Goal: Transaction & Acquisition: Purchase product/service

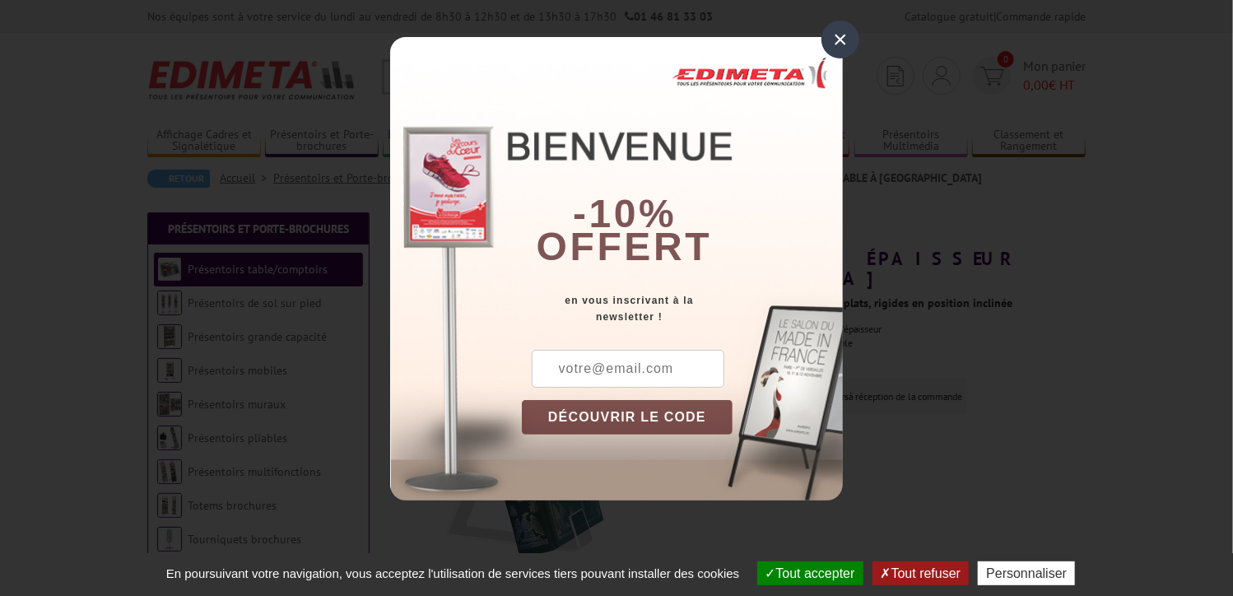
click at [835, 36] on div "×" at bounding box center [840, 40] width 38 height 38
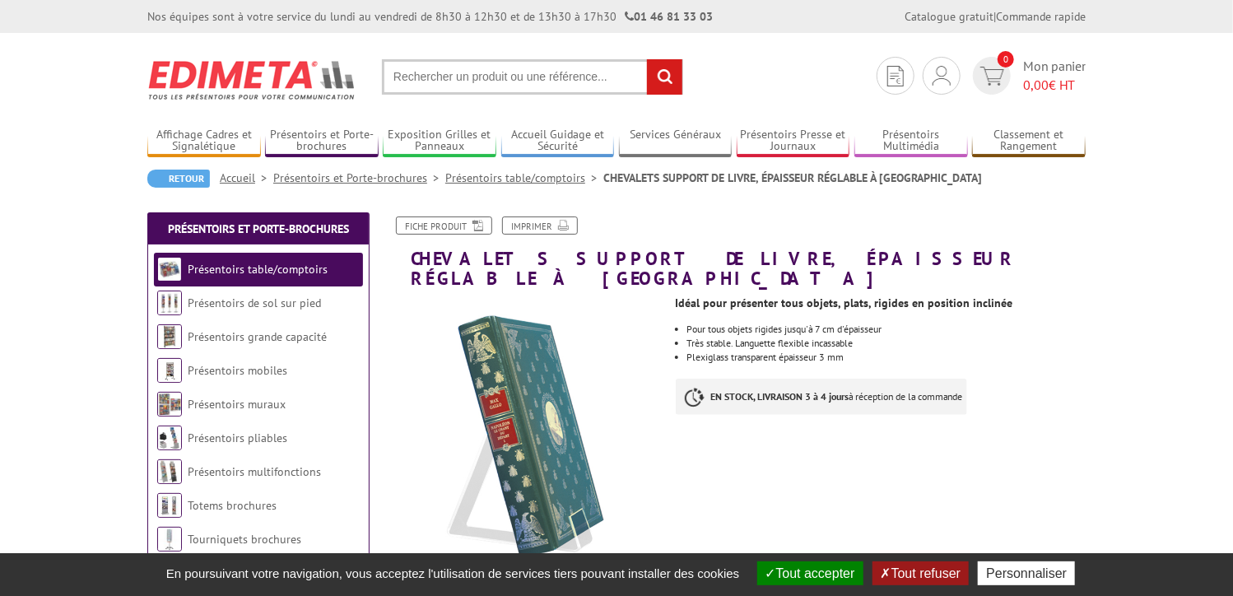
click at [480, 85] on input "text" at bounding box center [532, 76] width 301 height 35
click at [496, 72] on input "text" at bounding box center [532, 76] width 301 height 35
click at [491, 78] on input "text" at bounding box center [532, 76] width 301 height 35
click at [480, 81] on input "text" at bounding box center [532, 76] width 301 height 35
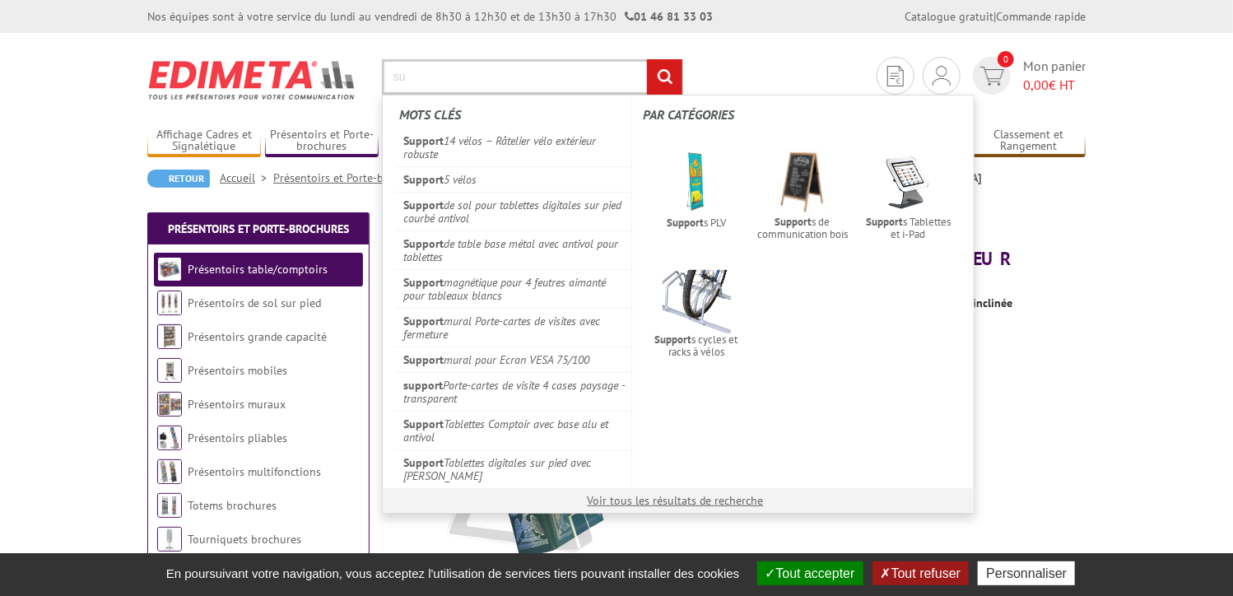
type input "s"
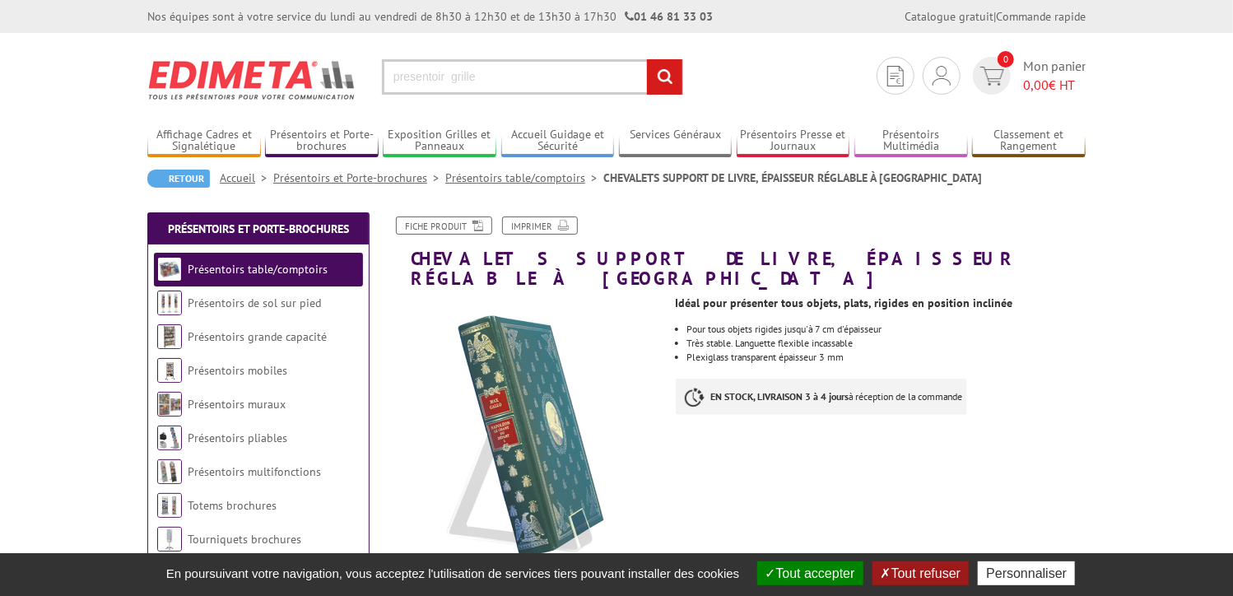
type input "presentoir grille"
click at [647, 59] on input "rechercher" at bounding box center [664, 76] width 35 height 35
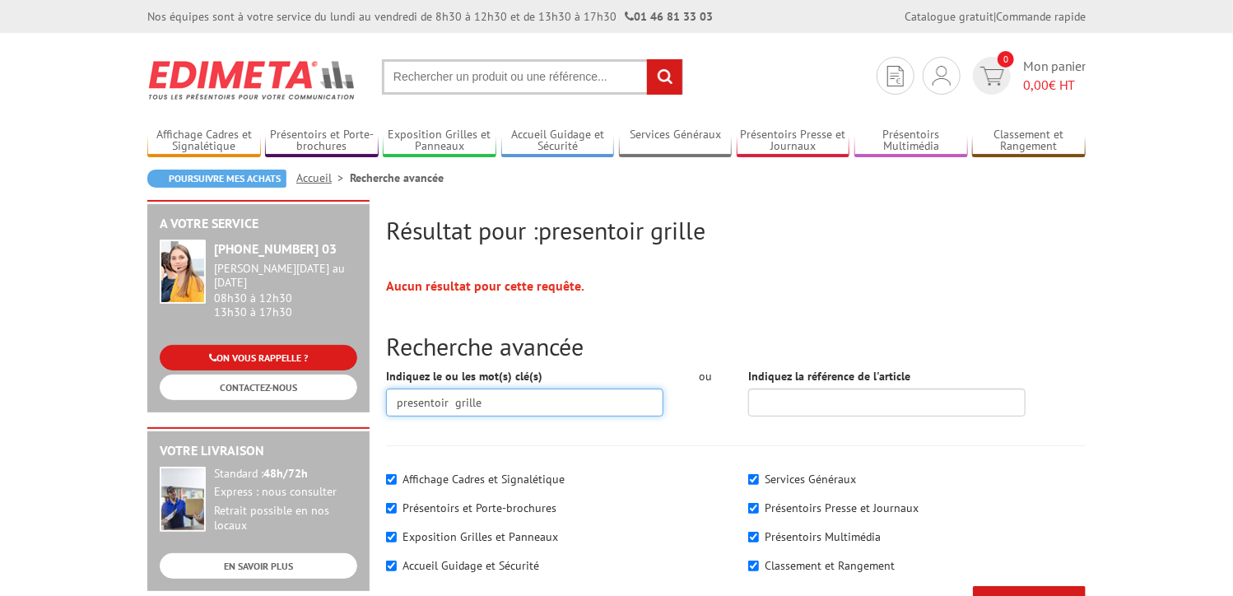
drag, startPoint x: 497, startPoint y: 399, endPoint x: 288, endPoint y: 357, distance: 213.2
type input "pupitre"
click at [973, 586] on input "LANCER LA RECHERCHE" at bounding box center [1029, 599] width 113 height 27
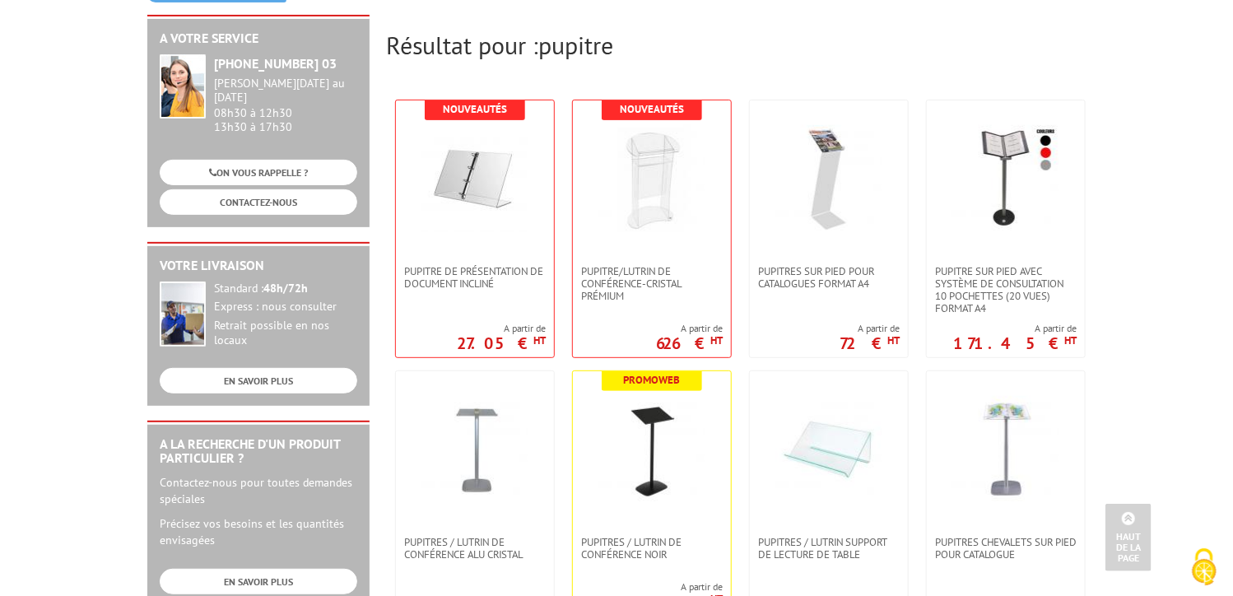
scroll to position [132, 0]
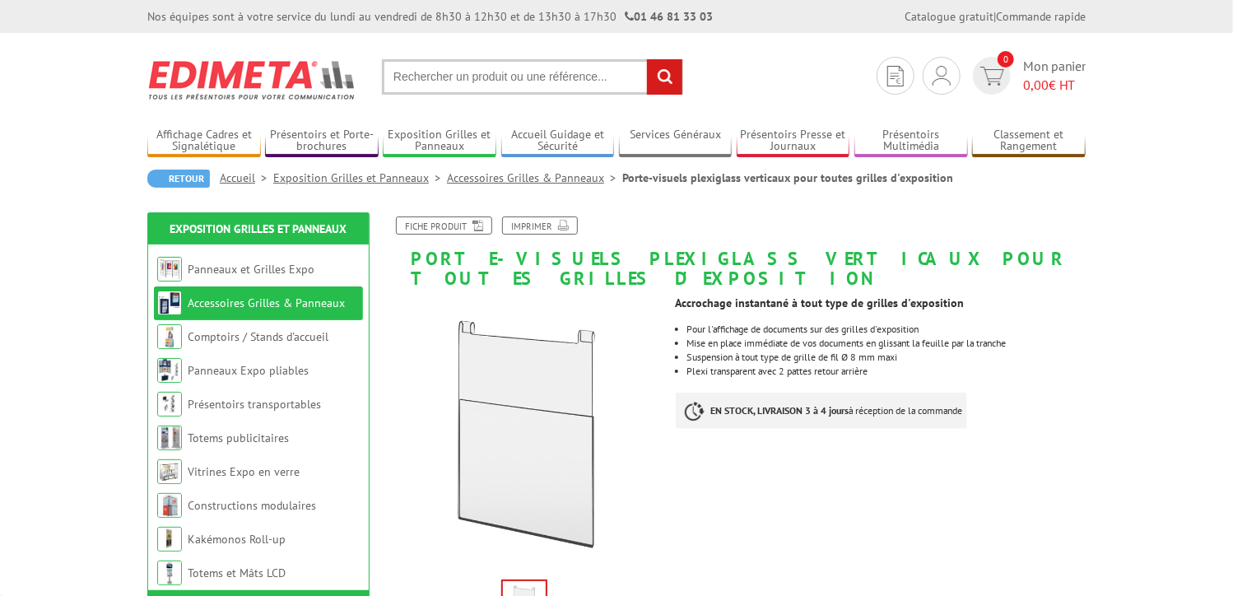
click at [298, 307] on link "Accessoires Grilles & Panneaux" at bounding box center [266, 302] width 157 height 15
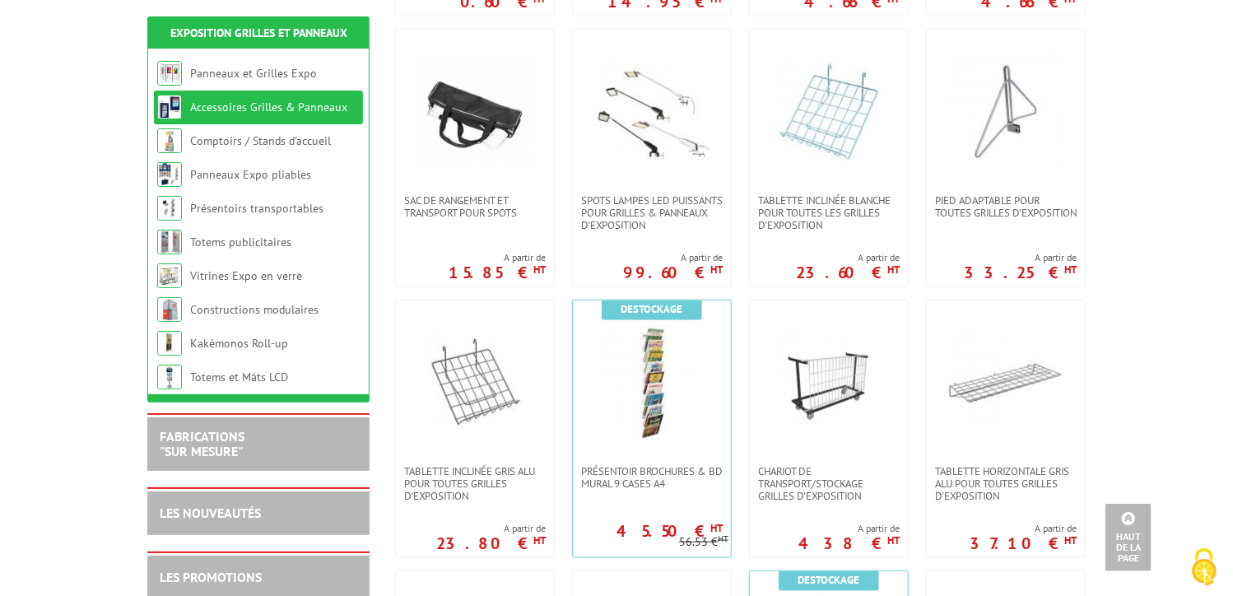
scroll to position [560, 0]
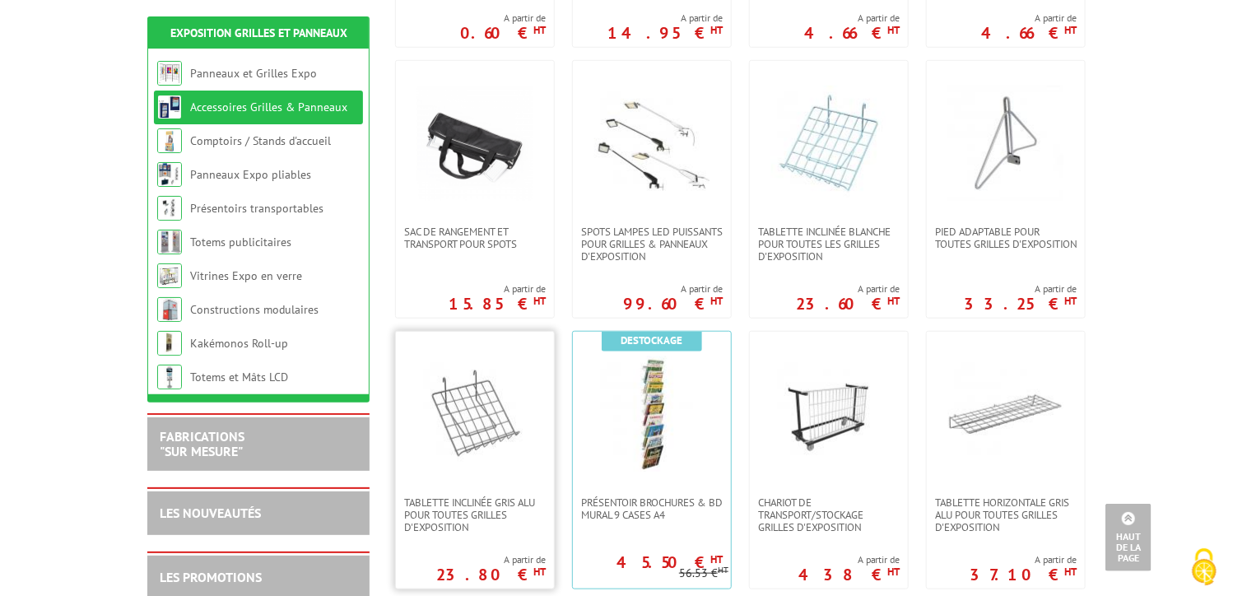
click at [473, 427] on img at bounding box center [474, 413] width 115 height 115
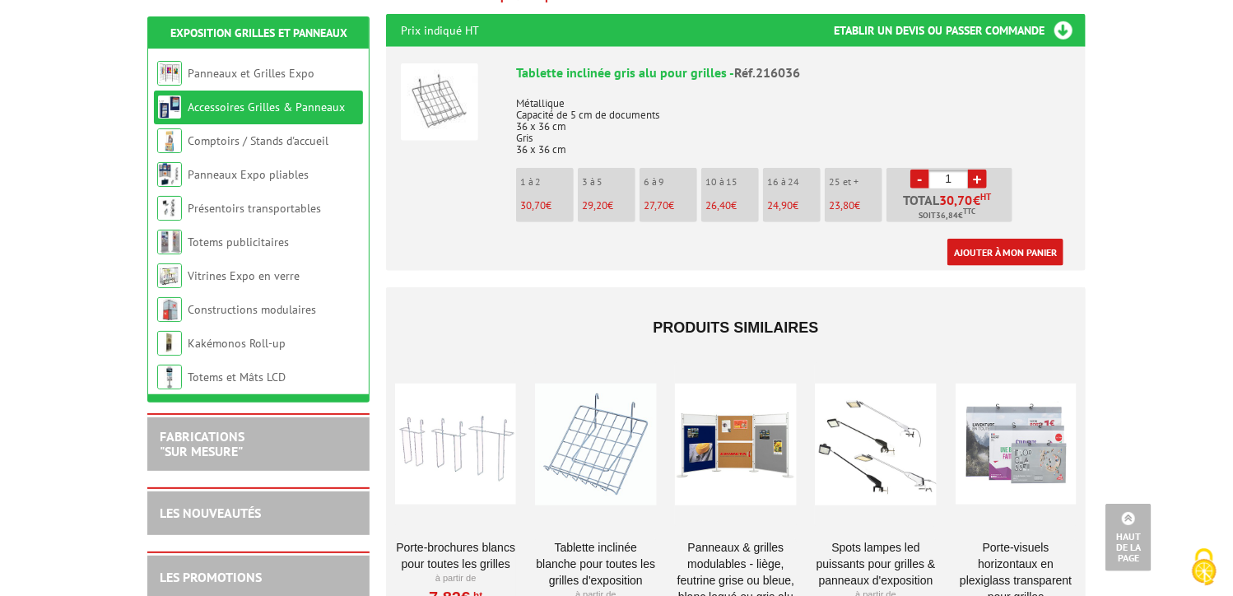
scroll to position [658, 0]
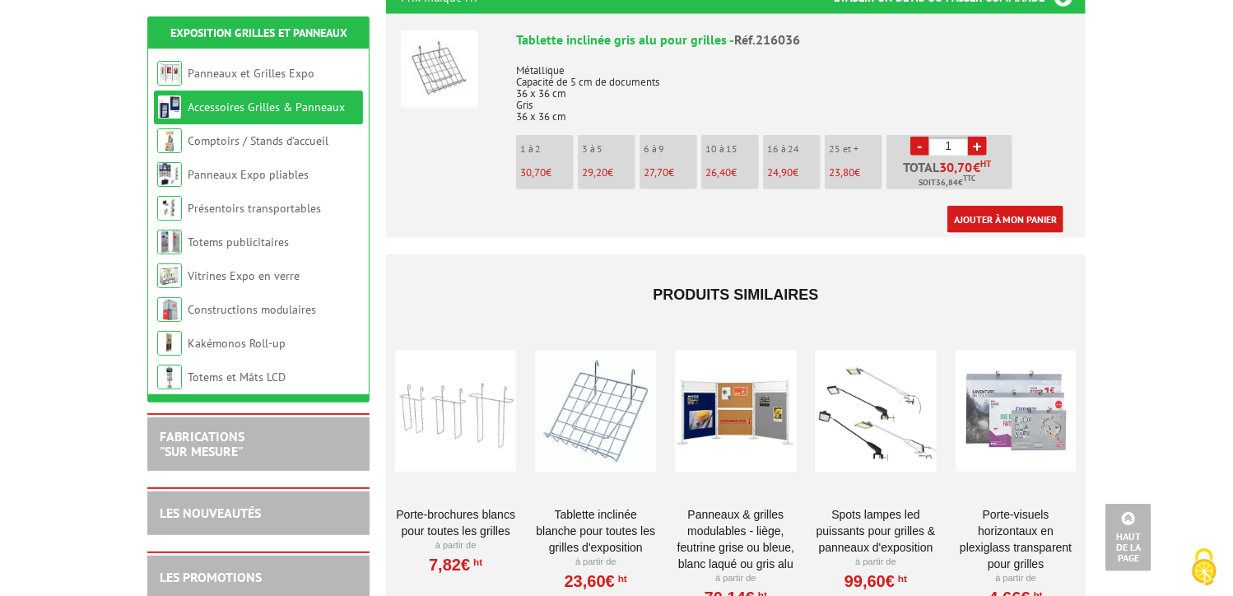
click at [591, 509] on link "Tablette inclinée blanche pour toutes les grilles d'exposition" at bounding box center [595, 530] width 121 height 49
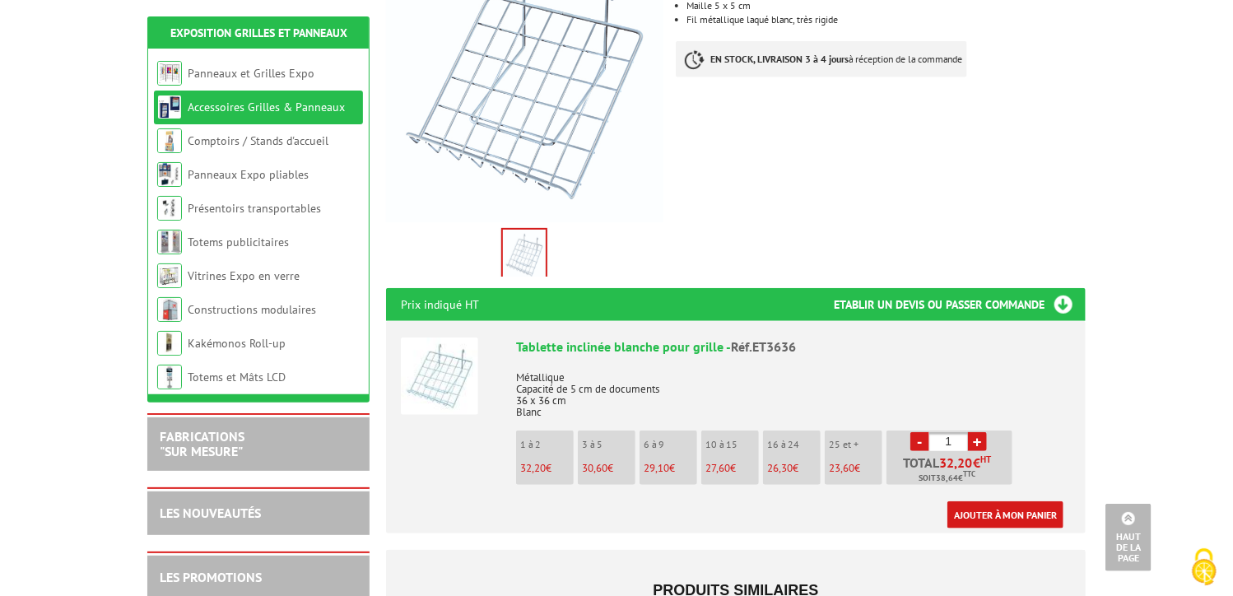
scroll to position [354, 0]
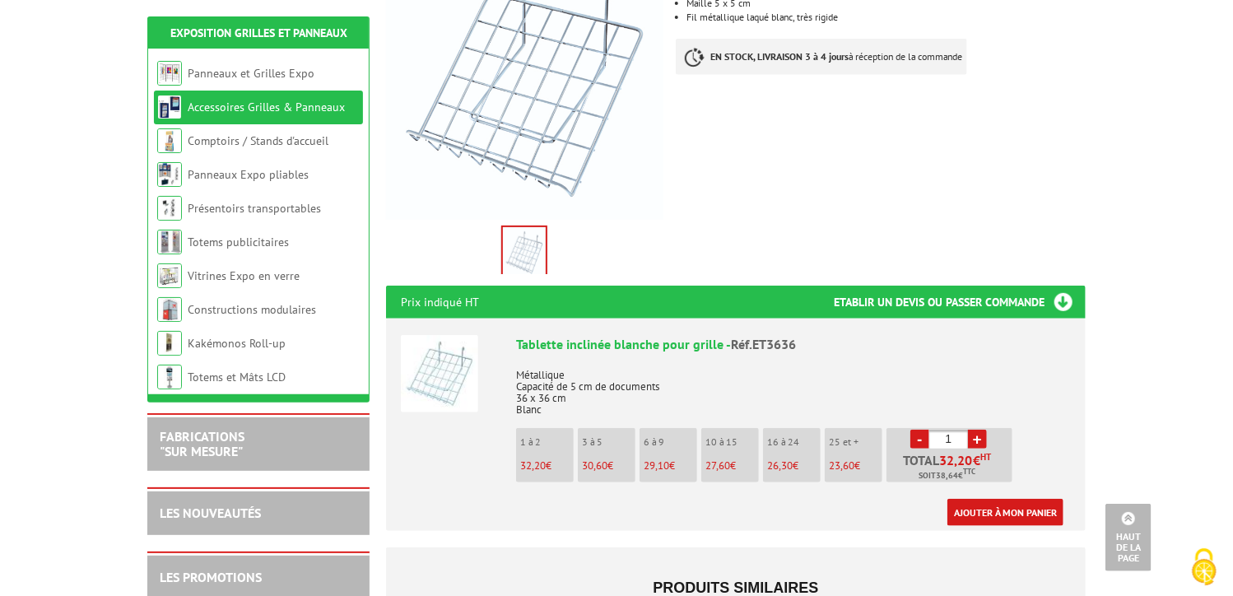
click at [735, 436] on p "10 à 15" at bounding box center [731, 442] width 53 height 12
click at [979, 430] on link "+" at bounding box center [977, 439] width 19 height 19
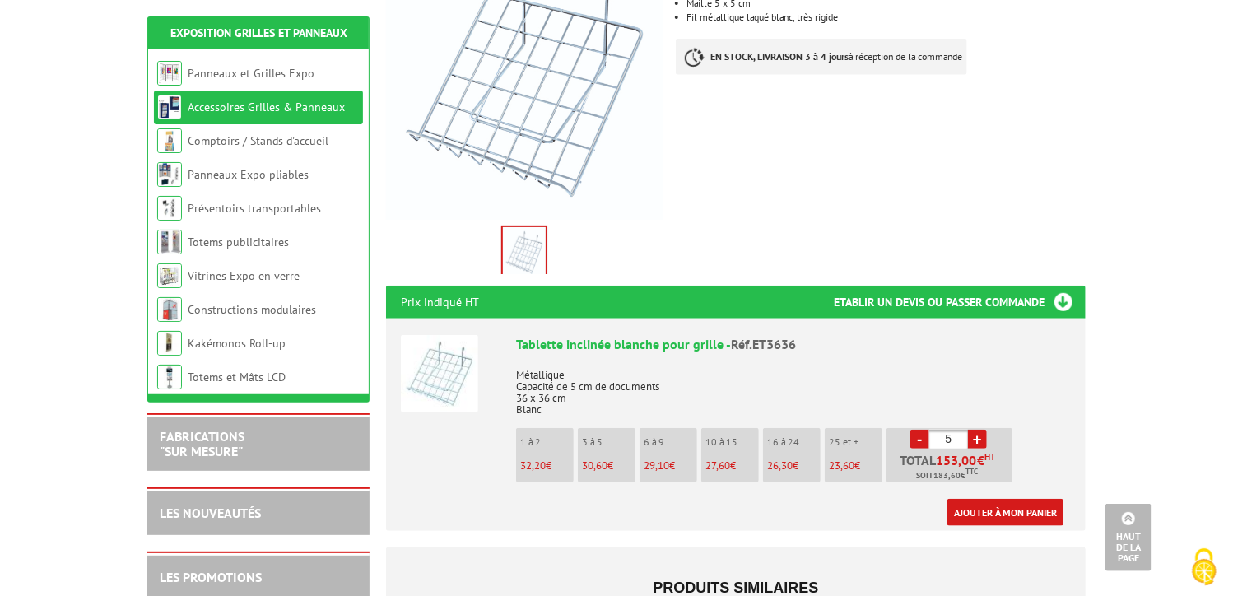
click at [979, 430] on link "+" at bounding box center [977, 439] width 19 height 19
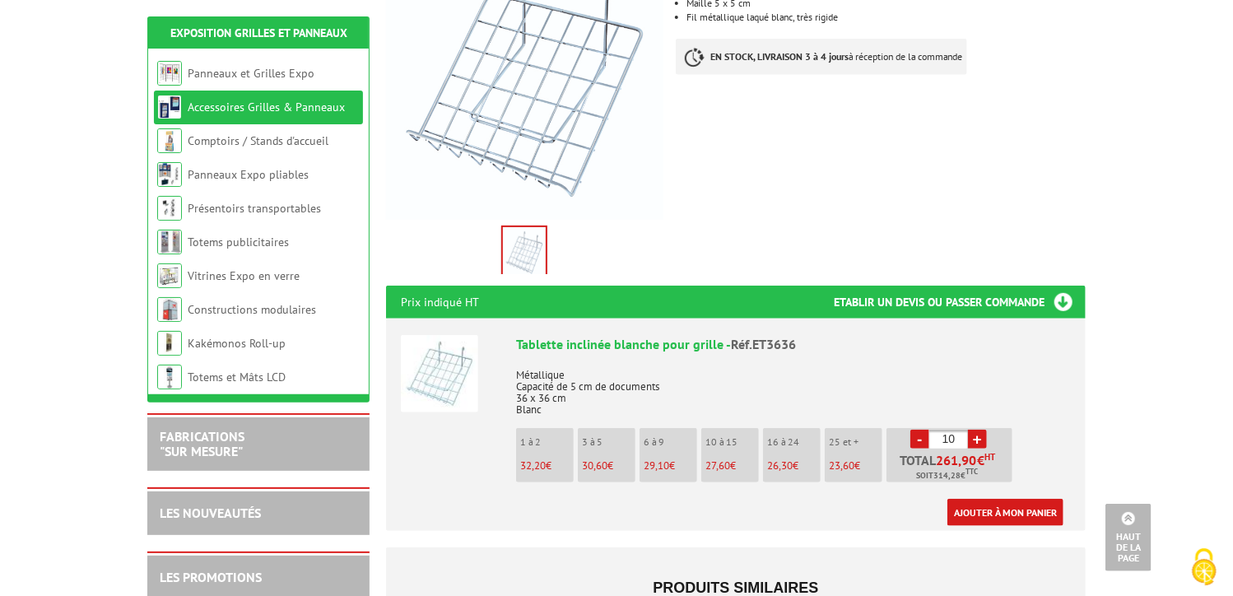
click at [979, 430] on link "+" at bounding box center [977, 439] width 19 height 19
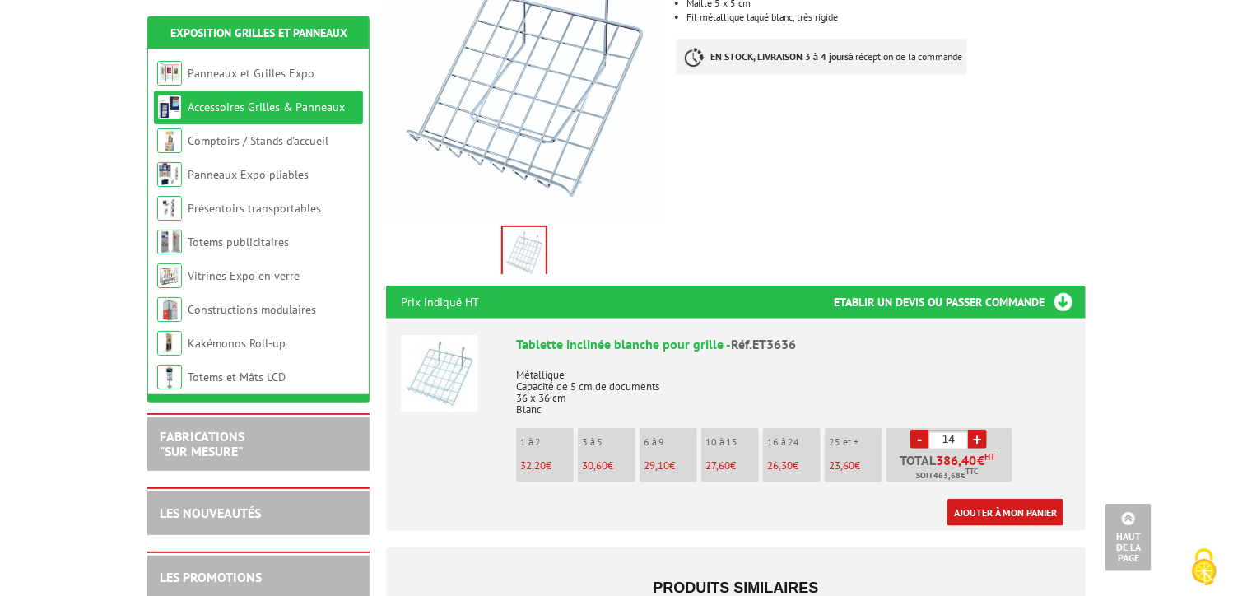
type input "15"
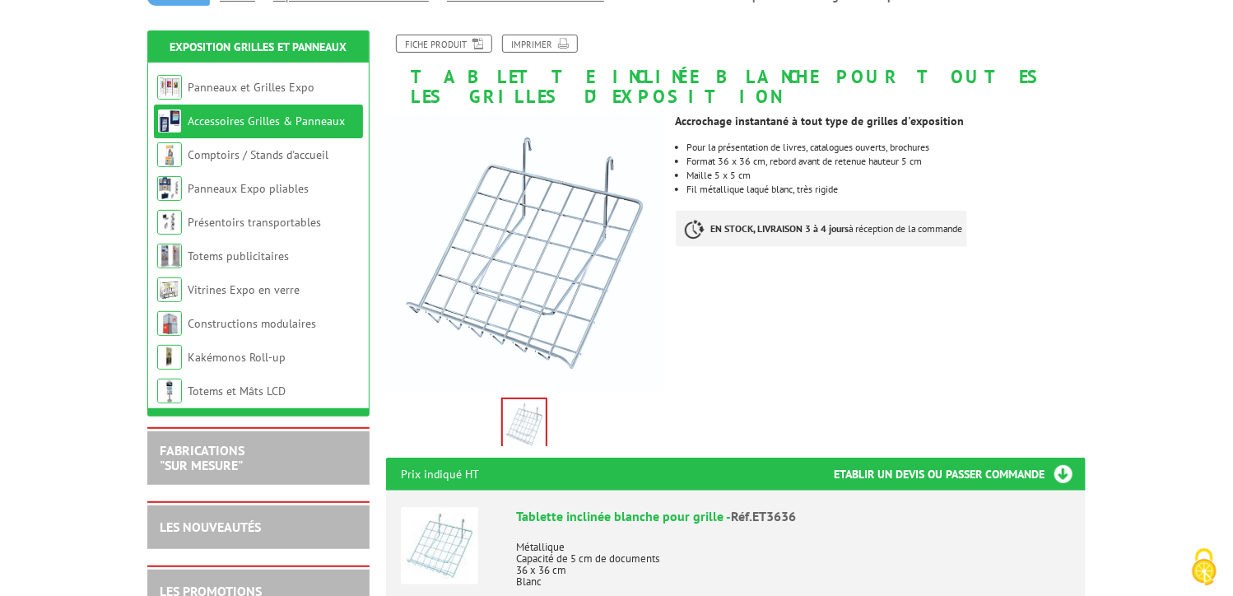
scroll to position [179, 0]
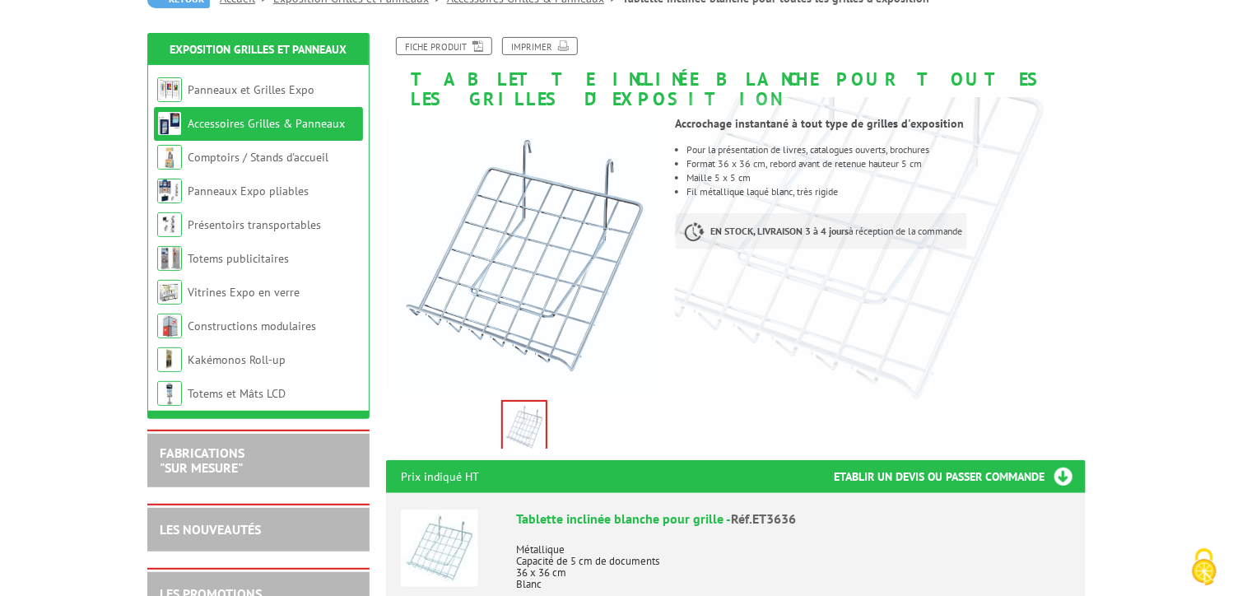
click at [828, 509] on div "Tablette inclinée blanche pour grille - Réf.ET3636" at bounding box center [793, 518] width 555 height 19
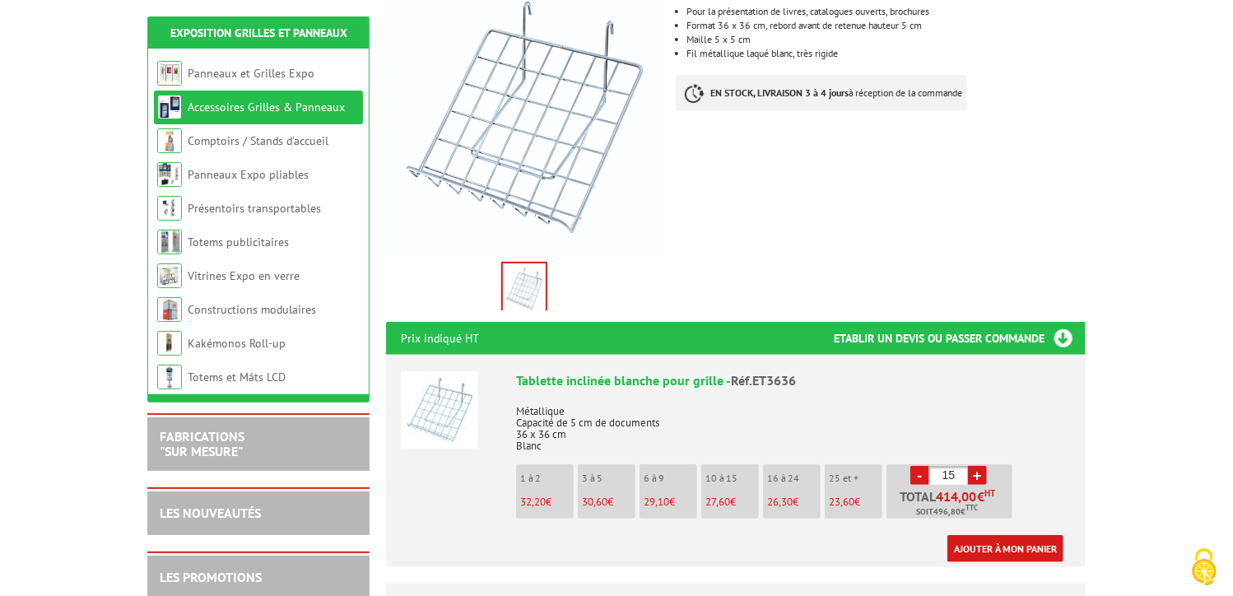
scroll to position [344, 0]
